Goal: Navigation & Orientation: Go to known website

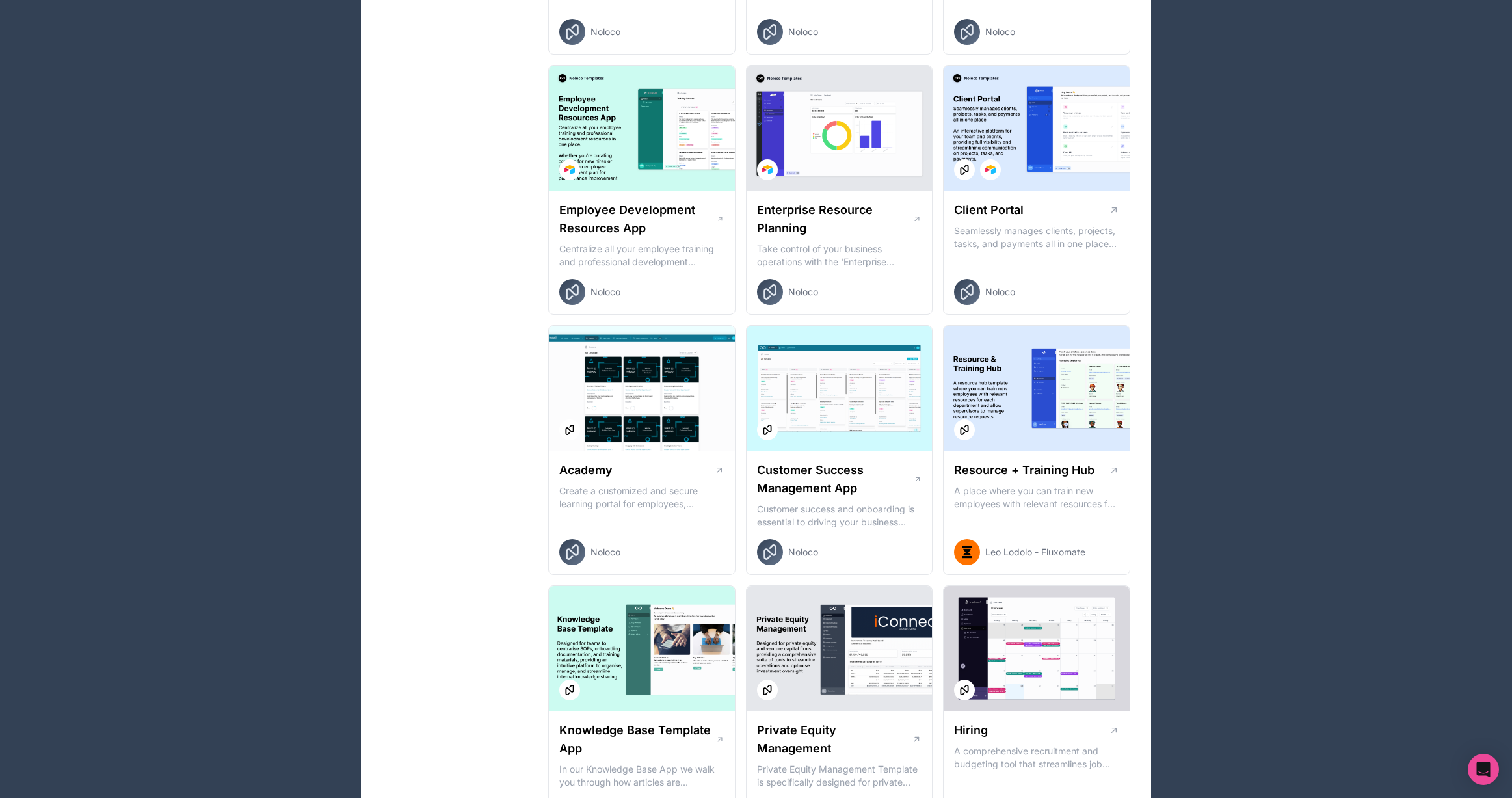
scroll to position [1031, 0]
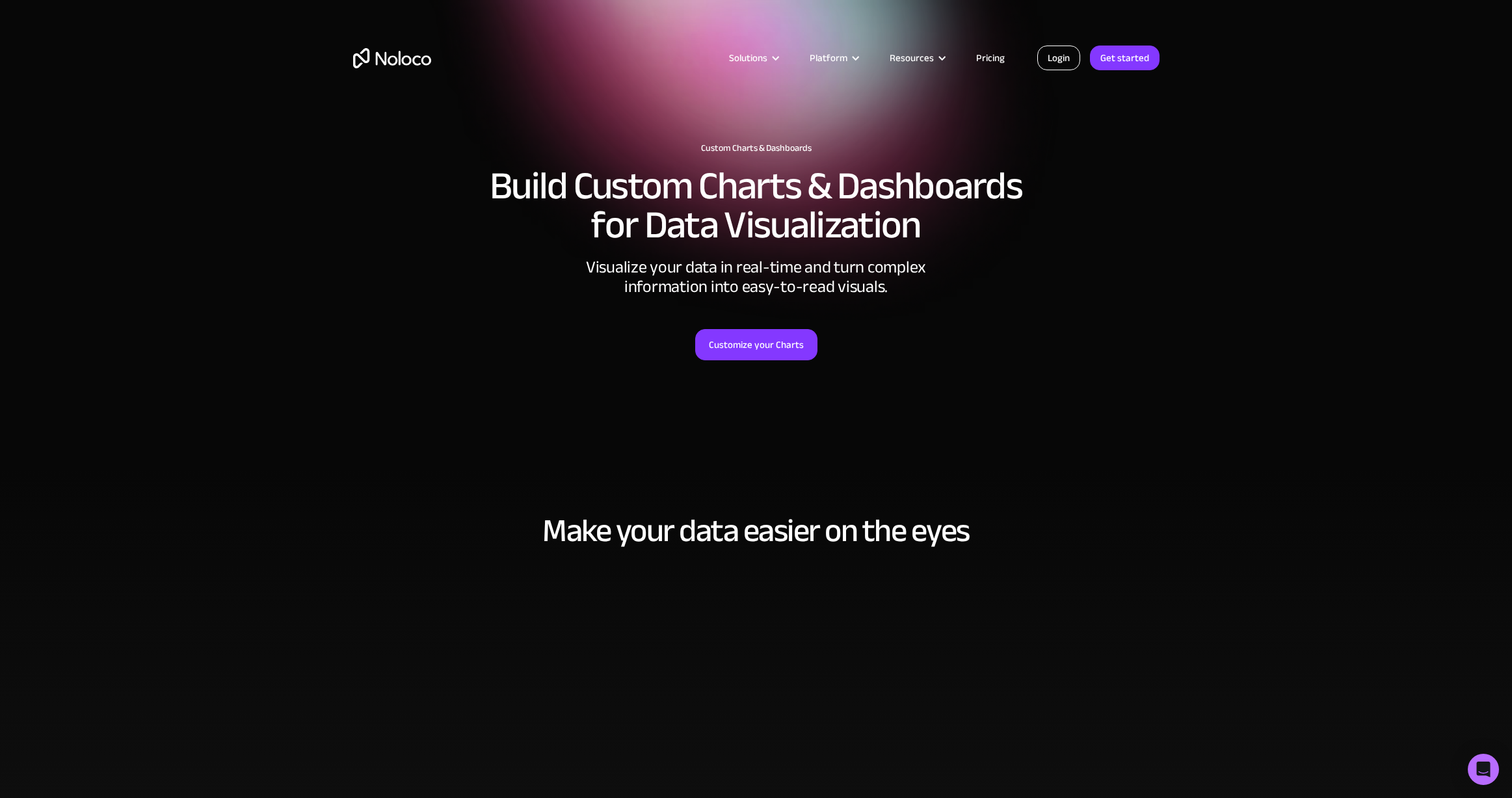
click at [1063, 53] on link "Login" at bounding box center [1057, 58] width 43 height 25
click at [1052, 62] on link "Login" at bounding box center [1057, 58] width 43 height 25
